Goal: Information Seeking & Learning: Learn about a topic

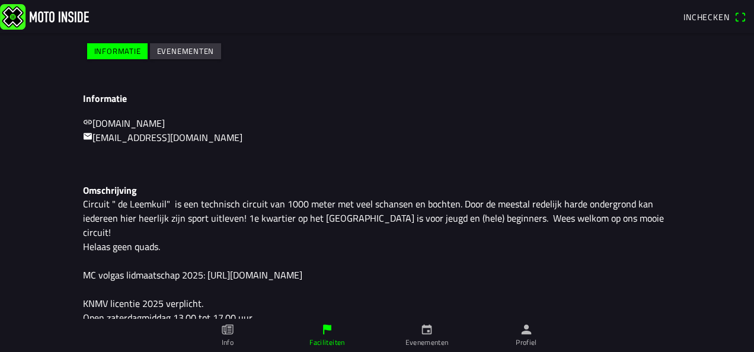
scroll to position [176, 0]
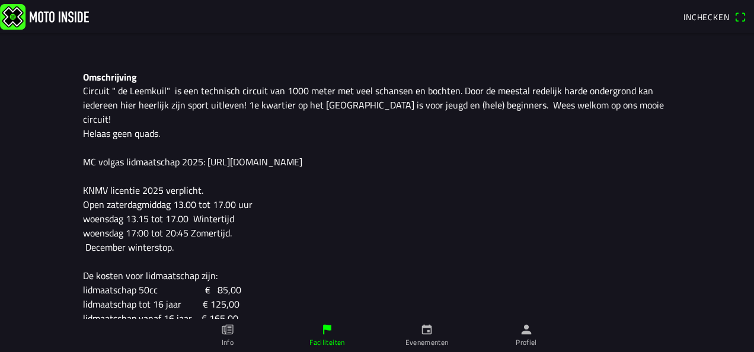
scroll to position [289, 0]
drag, startPoint x: 200, startPoint y: 143, endPoint x: 228, endPoint y: 146, distance: 27.4
click at [228, 146] on p "Circuit " de Leemkuil" is een technisch circuit van 1000 meter met veel schanse…" at bounding box center [377, 203] width 588 height 242
click at [327, 199] on p "Circuit " de Leemkuil" is een technisch circuit van 1000 meter met veel schanse…" at bounding box center [377, 203] width 588 height 242
drag, startPoint x: 205, startPoint y: 143, endPoint x: 315, endPoint y: 155, distance: 110.2
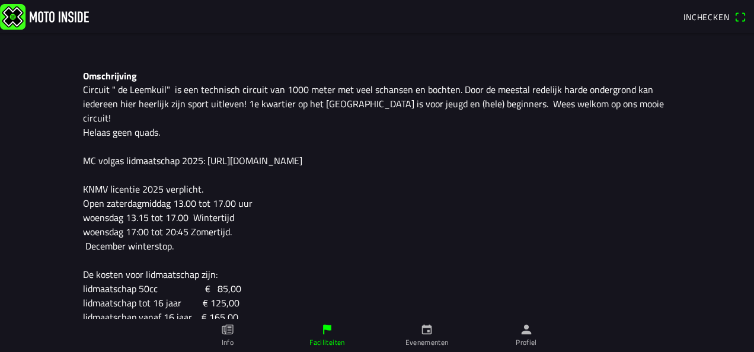
click at [315, 155] on p "Circuit " de Leemkuil" is een technisch circuit van 1000 meter met veel schanse…" at bounding box center [377, 203] width 588 height 242
click at [343, 169] on p "Circuit " de Leemkuil" is een technisch circuit van 1000 meter met veel schanse…" at bounding box center [377, 203] width 588 height 242
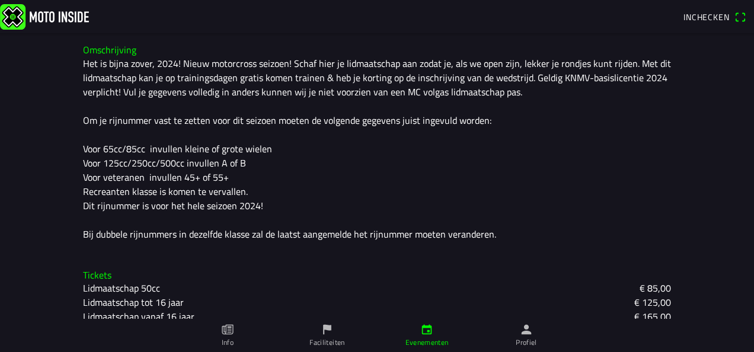
scroll to position [291, 0]
click at [228, 333] on icon "paper" at bounding box center [227, 329] width 13 height 13
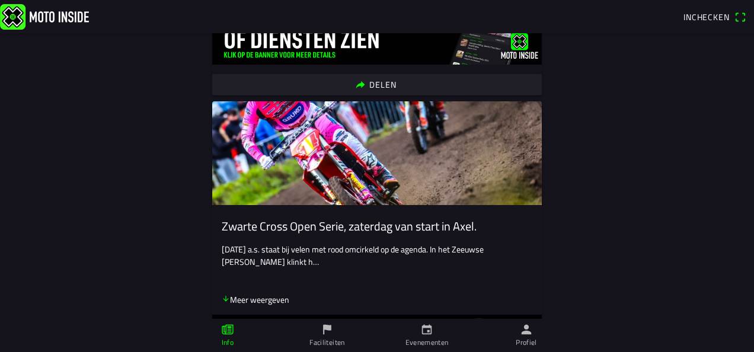
scroll to position [2000, 0]
